Goal: Transaction & Acquisition: Book appointment/travel/reservation

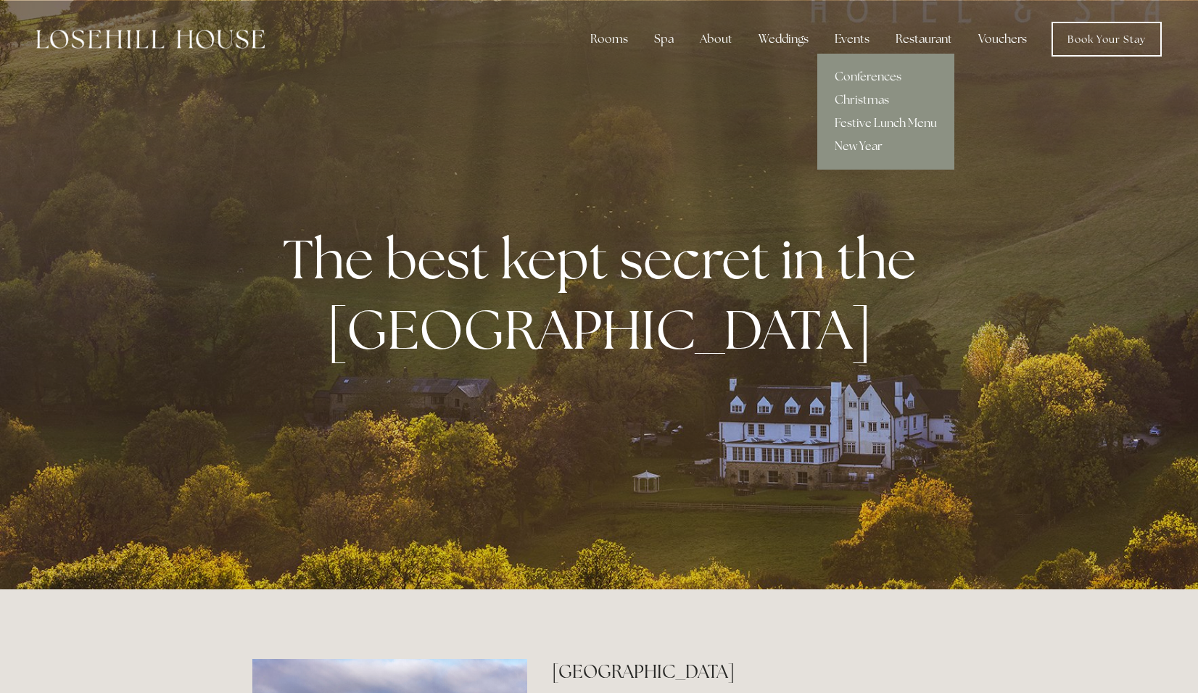
click at [860, 142] on link "New Year" at bounding box center [885, 146] width 137 height 23
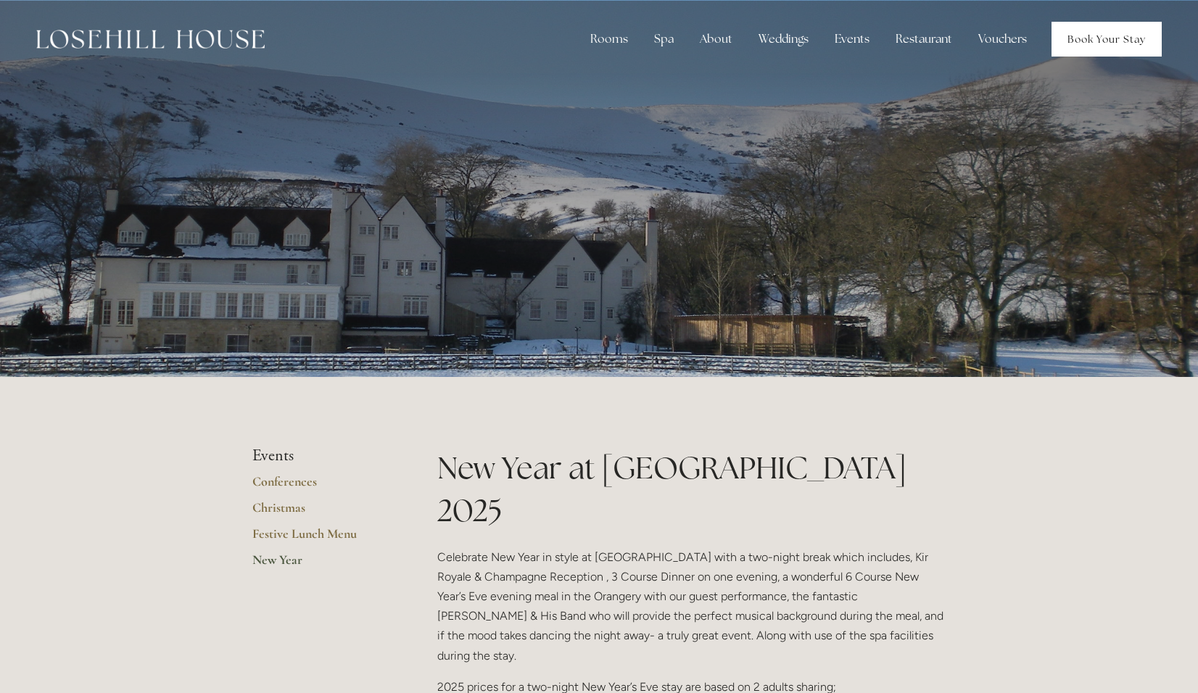
click at [1087, 39] on link "Book Your Stay" at bounding box center [1106, 39] width 110 height 35
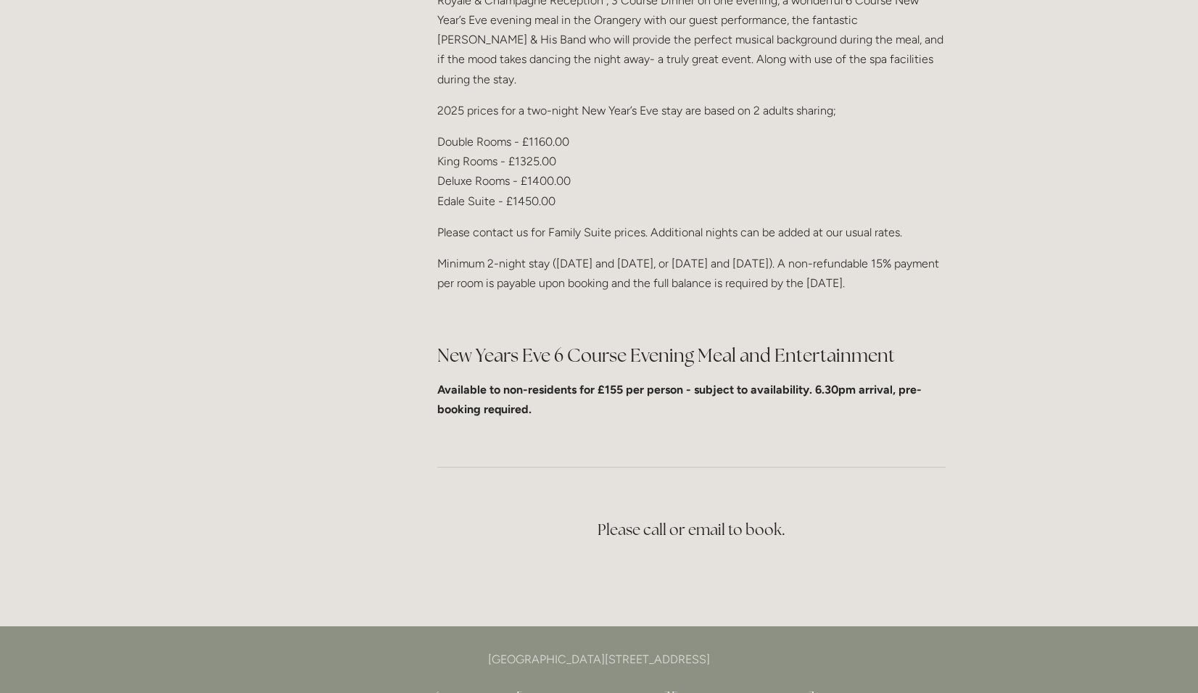
scroll to position [652, 0]
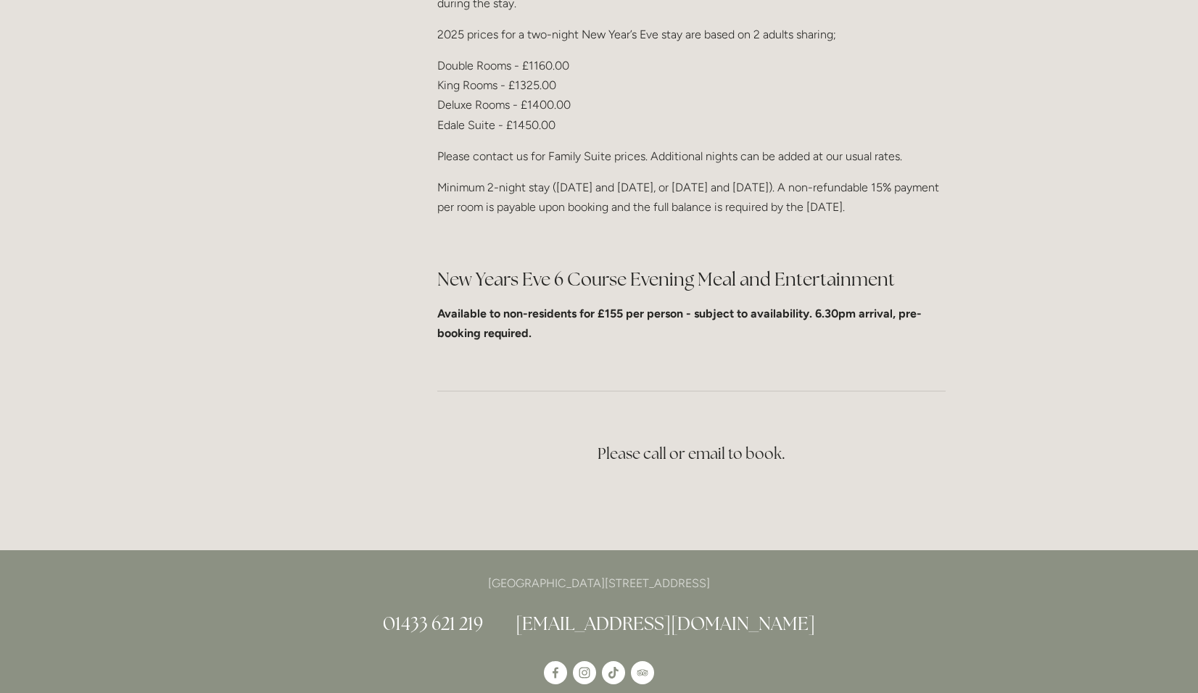
click at [636, 612] on link "[EMAIL_ADDRESS][DOMAIN_NAME]" at bounding box center [664, 623] width 299 height 23
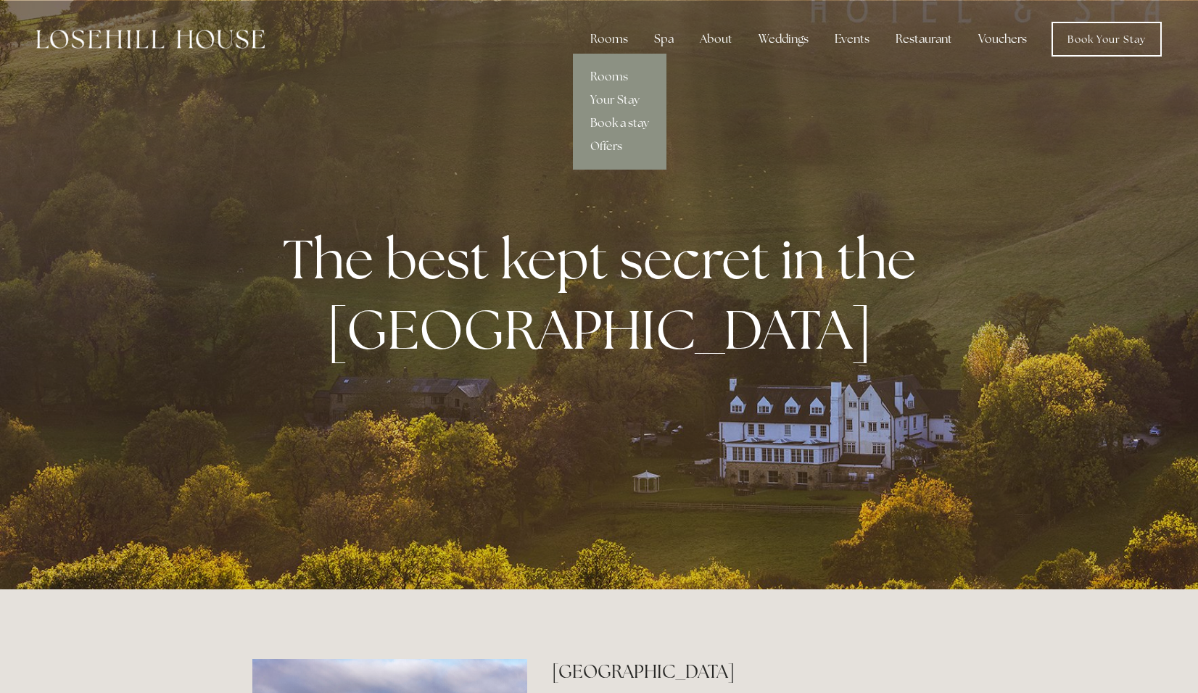
click at [619, 117] on link "Book a stay" at bounding box center [620, 123] width 94 height 23
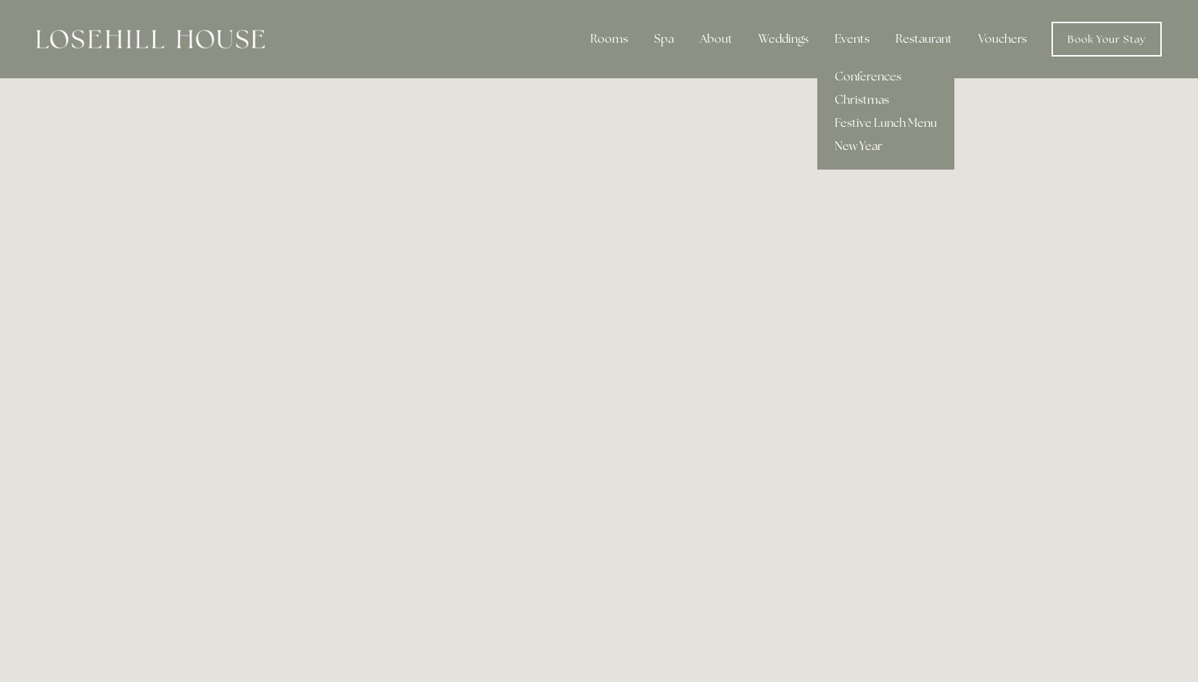
click at [866, 139] on link "New Year" at bounding box center [885, 146] width 137 height 23
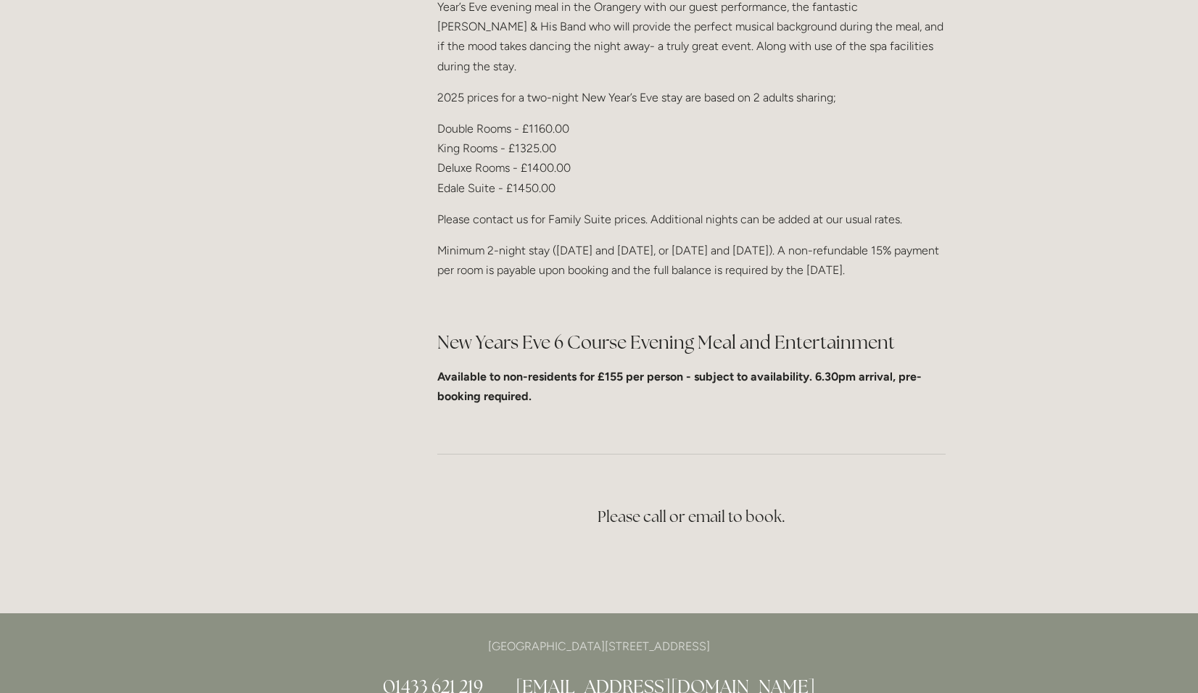
scroll to position [362, 0]
